Goal: Navigation & Orientation: Find specific page/section

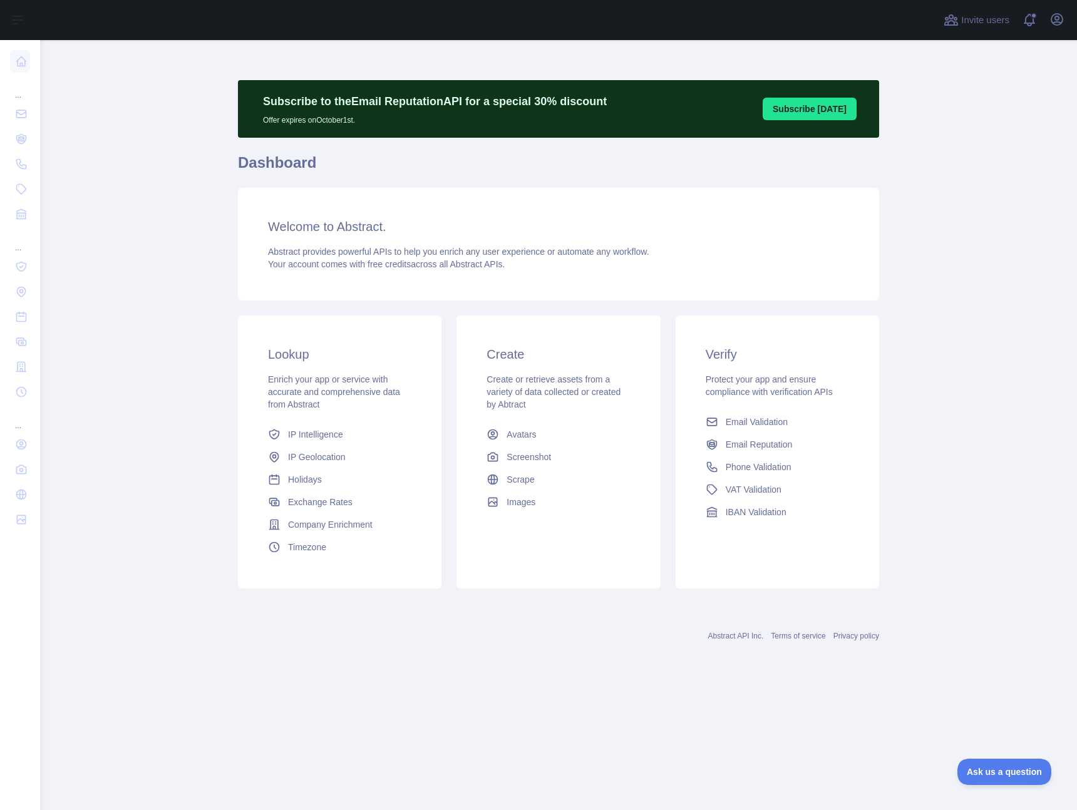
click at [1047, 14] on div "Open user menu" at bounding box center [1057, 20] width 20 height 22
click at [1052, 17] on icon "button" at bounding box center [1056, 19] width 11 height 11
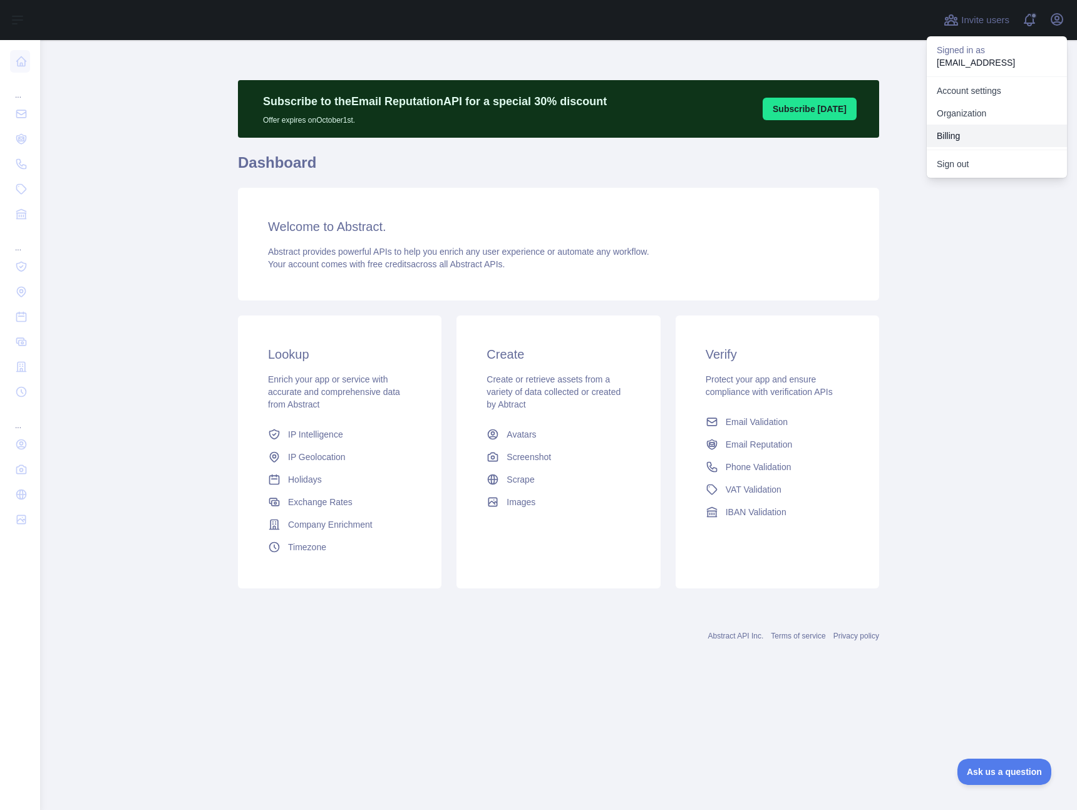
click at [975, 141] on button "Billing" at bounding box center [997, 136] width 140 height 23
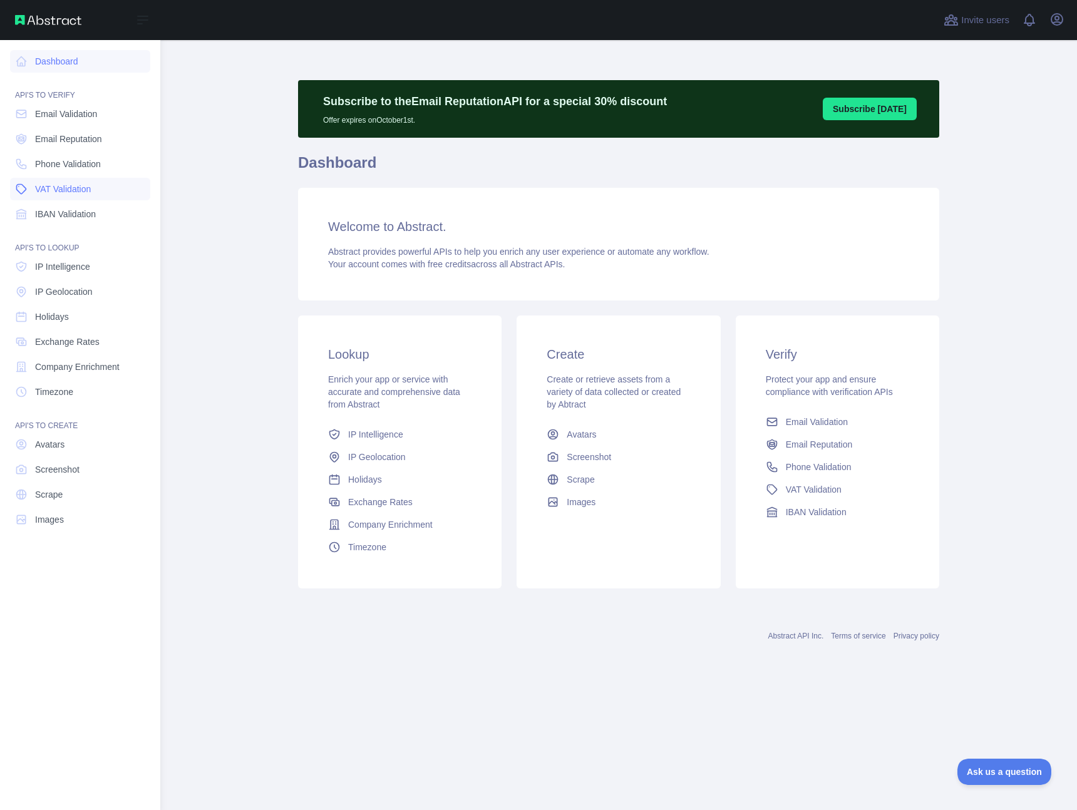
click at [106, 185] on link "VAT Validation" at bounding box center [80, 189] width 140 height 23
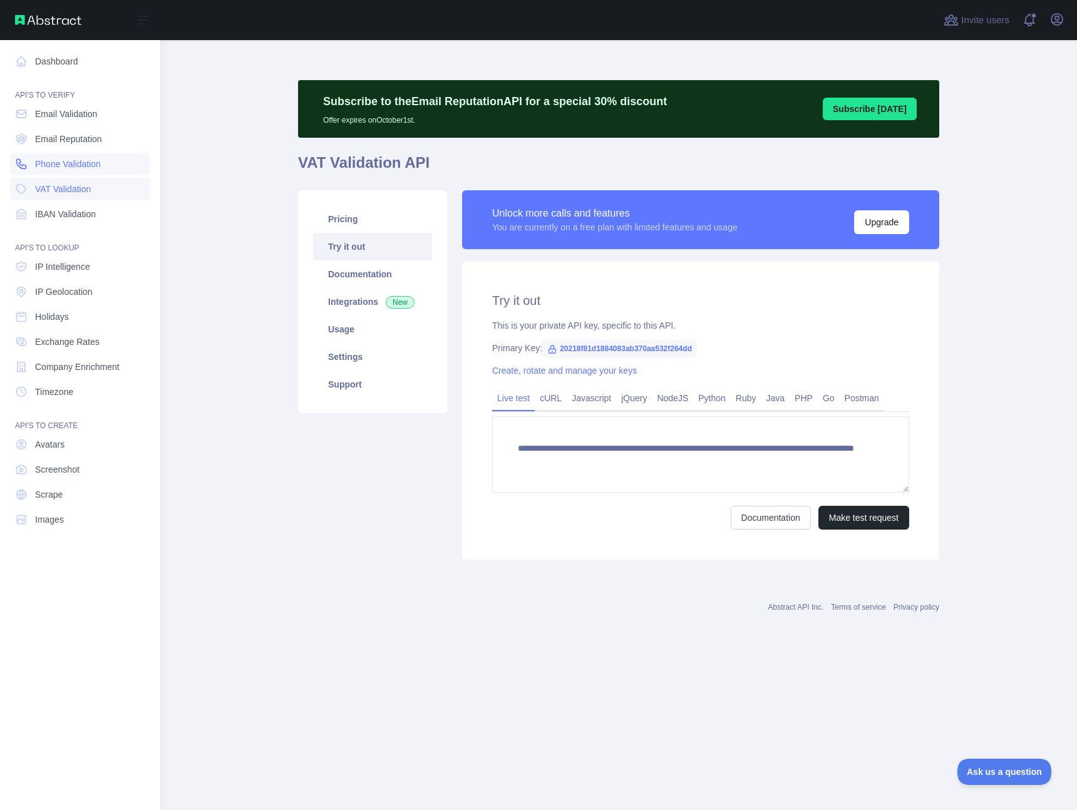
click at [96, 175] on link "Phone Validation" at bounding box center [80, 164] width 140 height 23
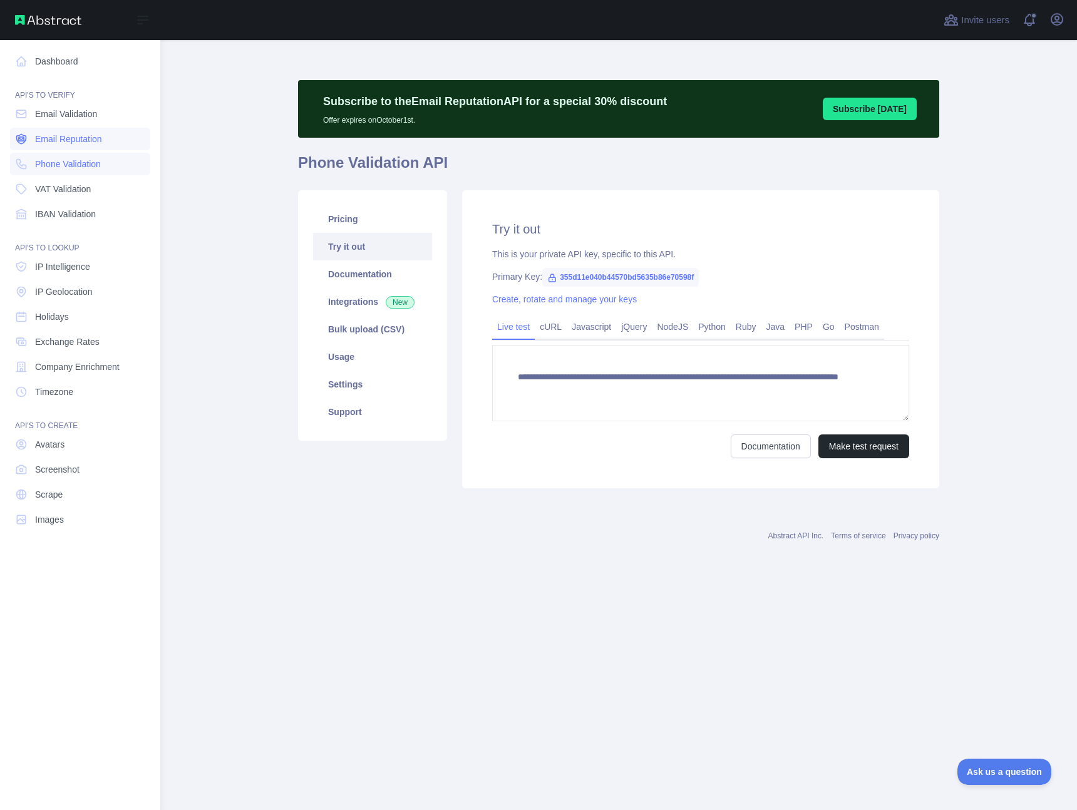
click at [89, 142] on span "Email Reputation" at bounding box center [68, 139] width 67 height 13
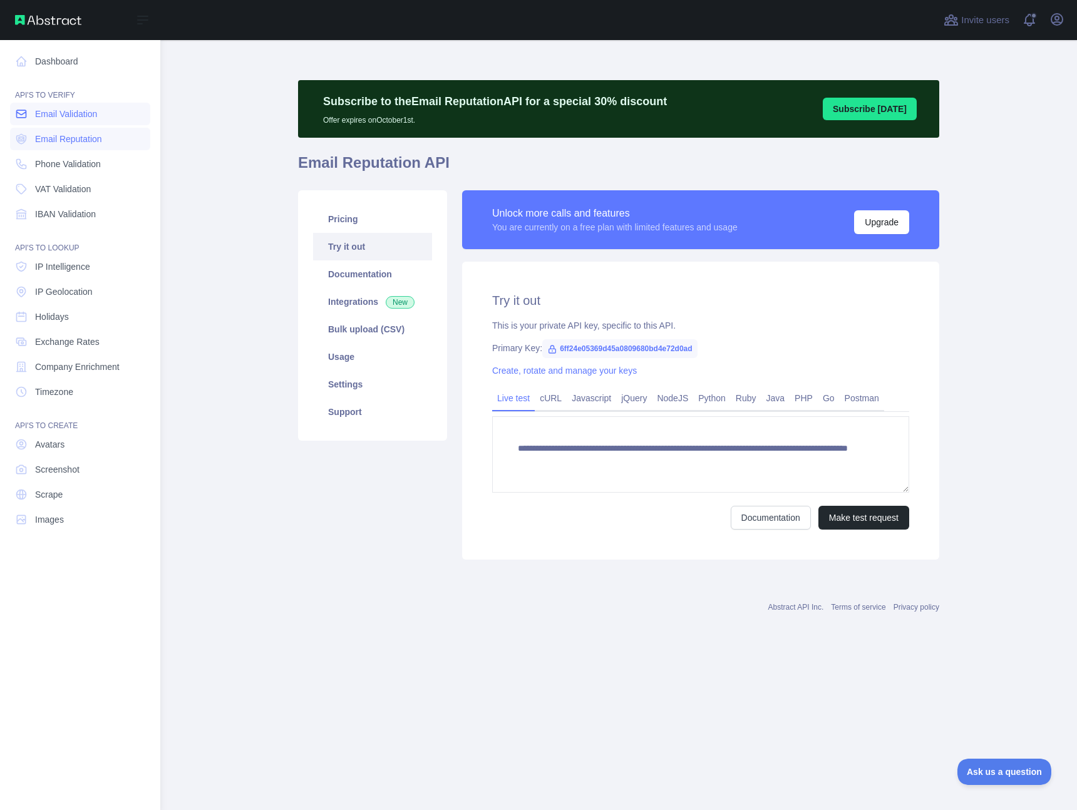
click at [79, 119] on span "Email Validation" at bounding box center [66, 114] width 62 height 13
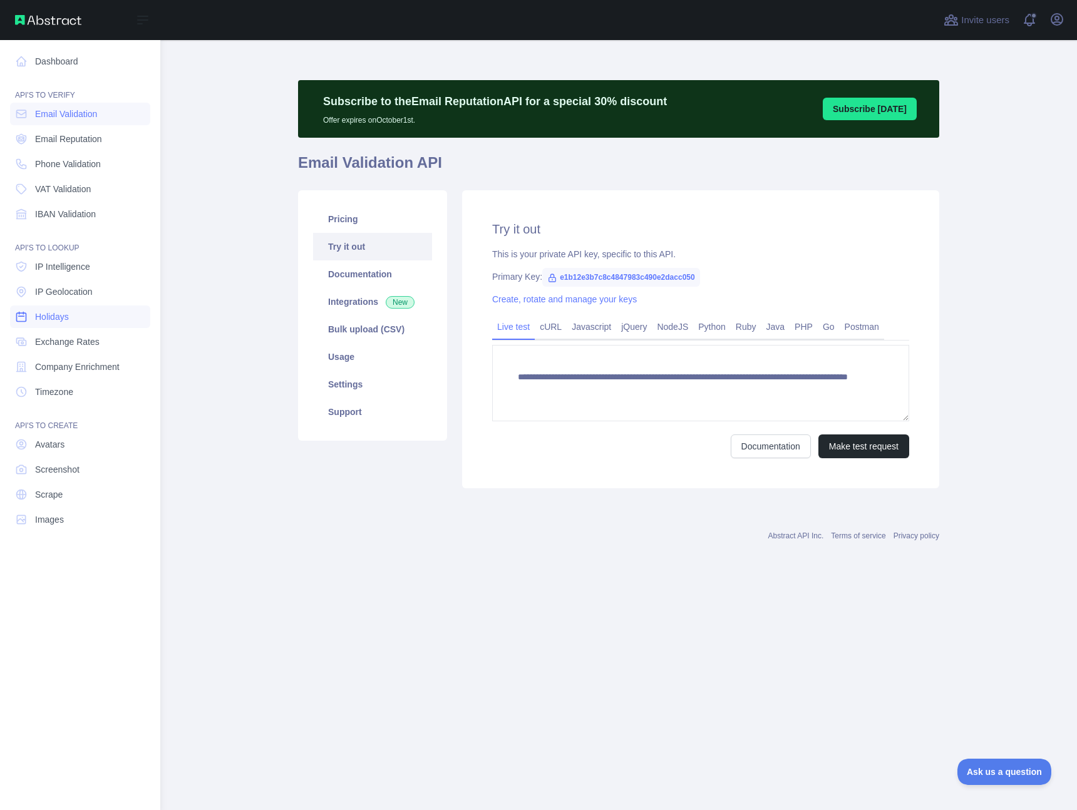
click at [82, 326] on link "Holidays" at bounding box center [80, 317] width 140 height 23
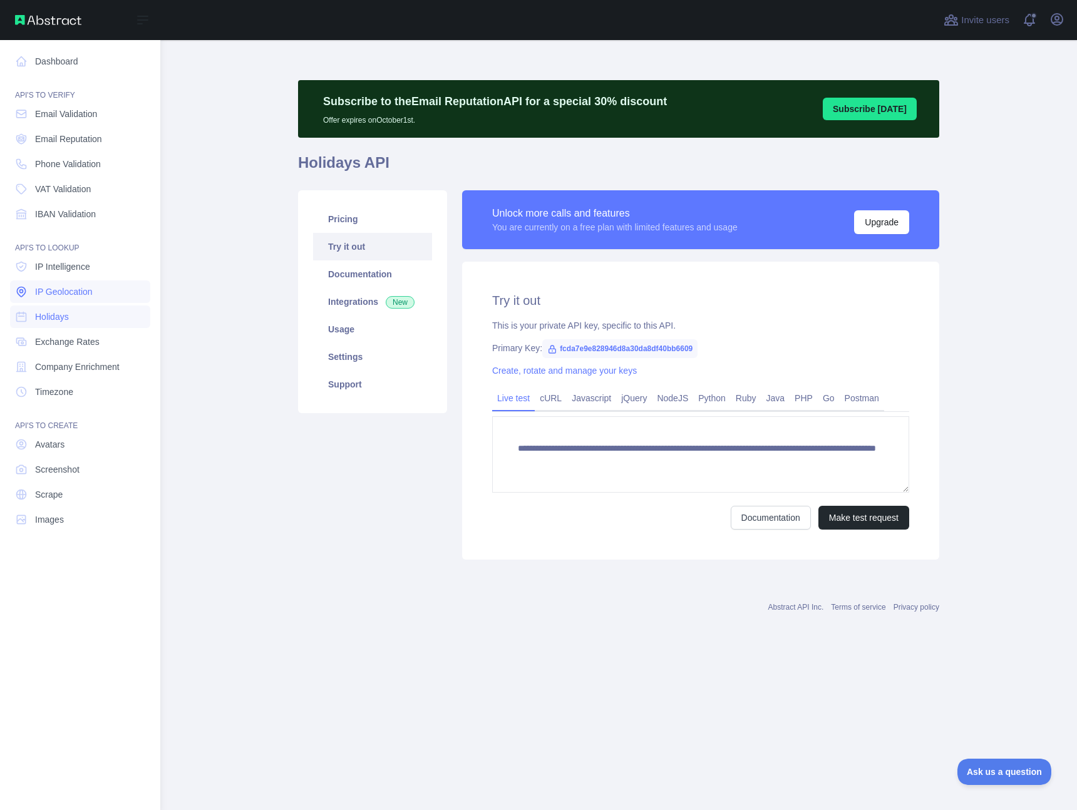
click at [80, 297] on span "IP Geolocation" at bounding box center [64, 291] width 58 height 13
click at [85, 266] on span "IP Intelligence" at bounding box center [62, 266] width 55 height 13
click at [97, 347] on span "Exchange Rates" at bounding box center [67, 342] width 64 height 13
click at [83, 320] on link "Holidays" at bounding box center [80, 317] width 140 height 23
click at [79, 285] on span "IP Geolocation" at bounding box center [64, 291] width 58 height 13
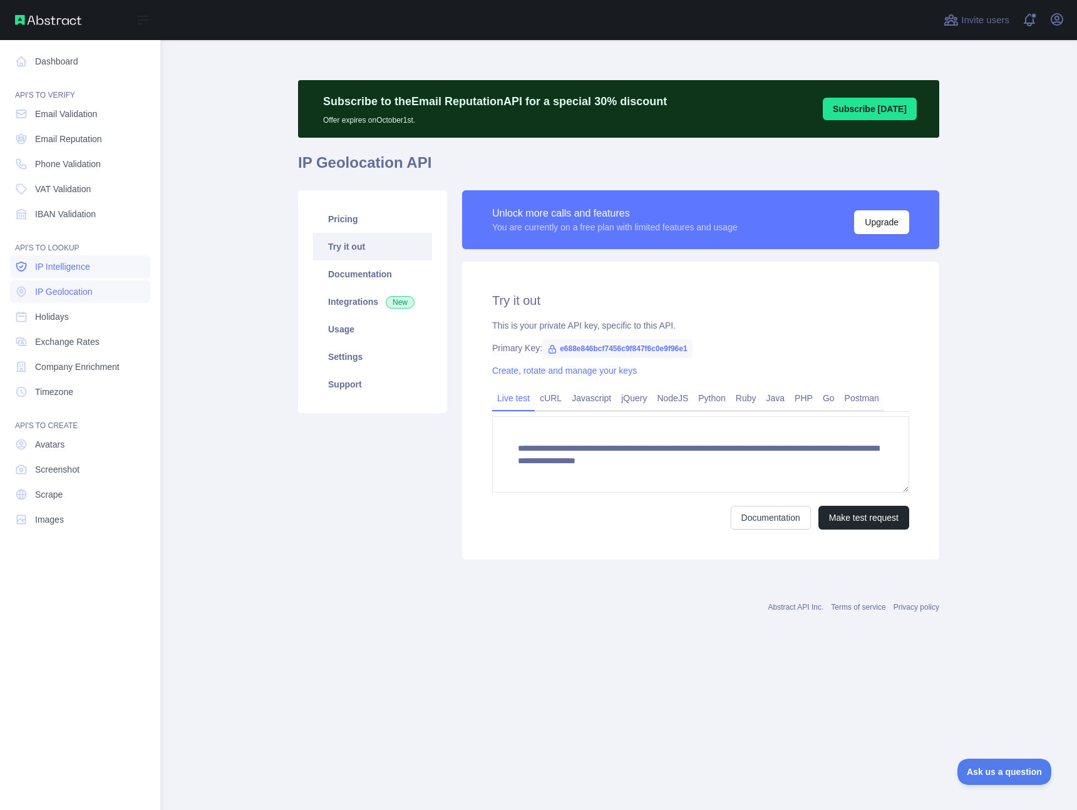
click at [78, 269] on span "IP Intelligence" at bounding box center [62, 266] width 55 height 13
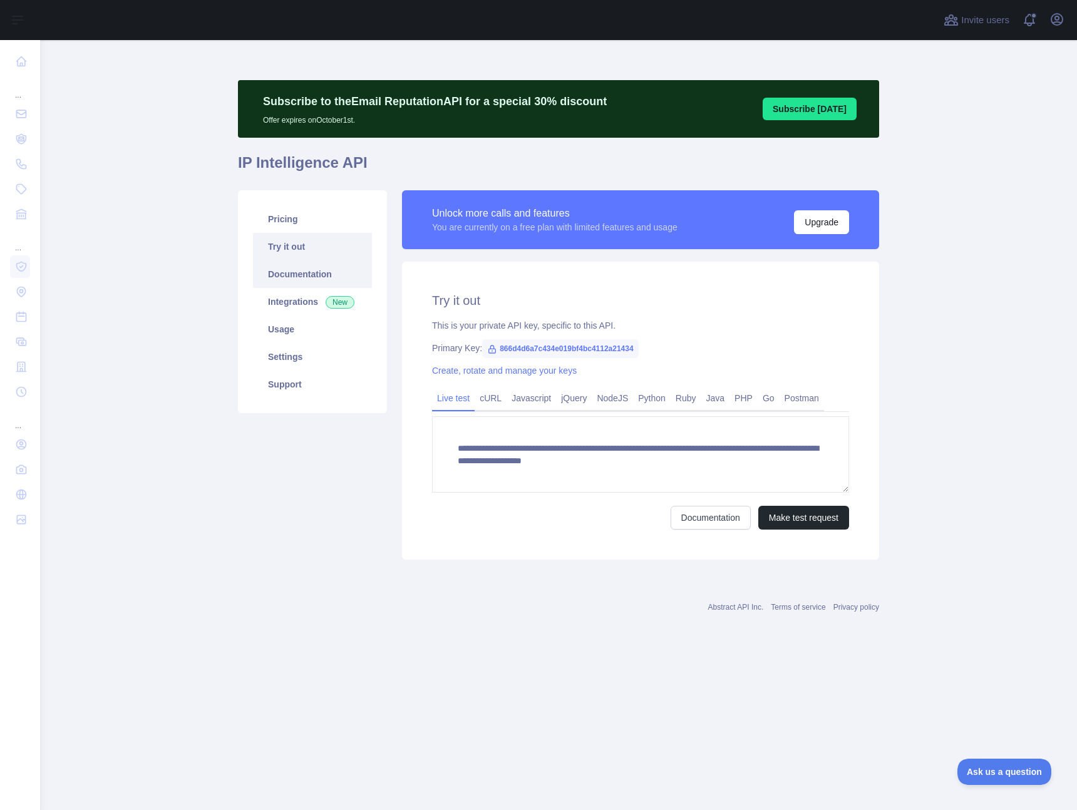
click at [315, 278] on link "Documentation" at bounding box center [312, 274] width 119 height 28
